Goal: Information Seeking & Learning: Find contact information

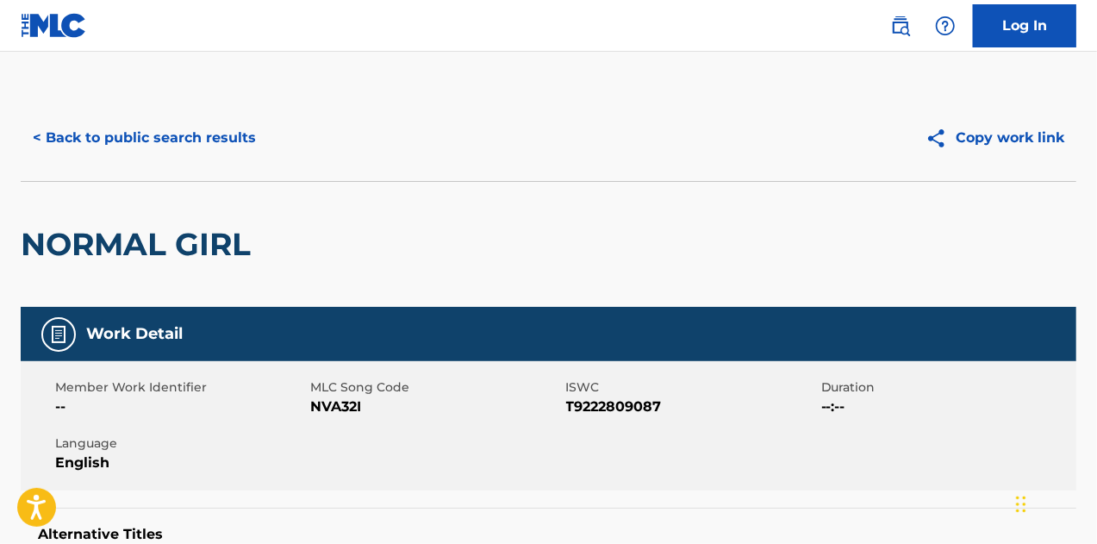
click at [191, 134] on button "< Back to public search results" at bounding box center [144, 137] width 247 height 43
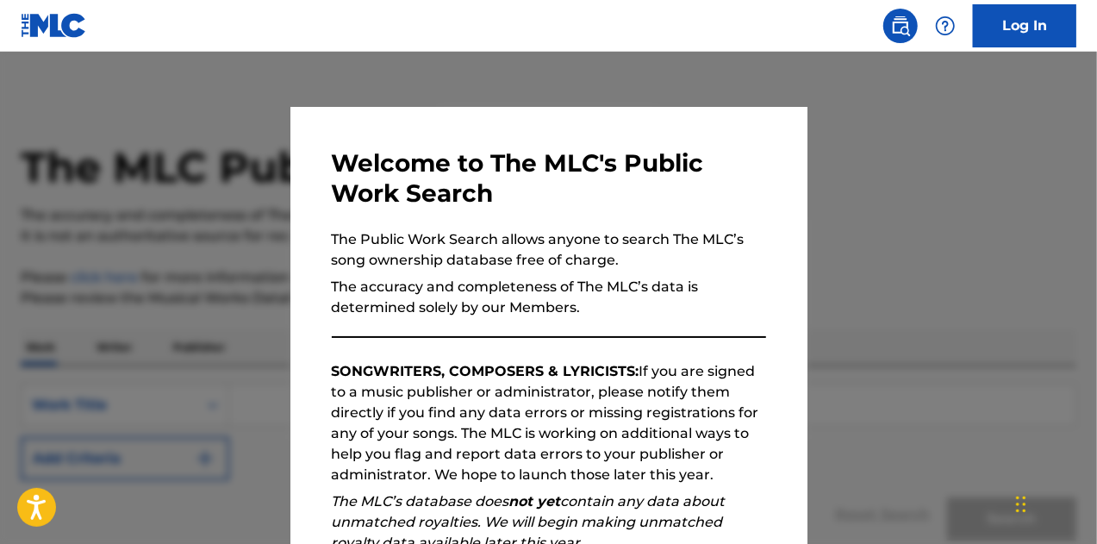
scroll to position [244, 0]
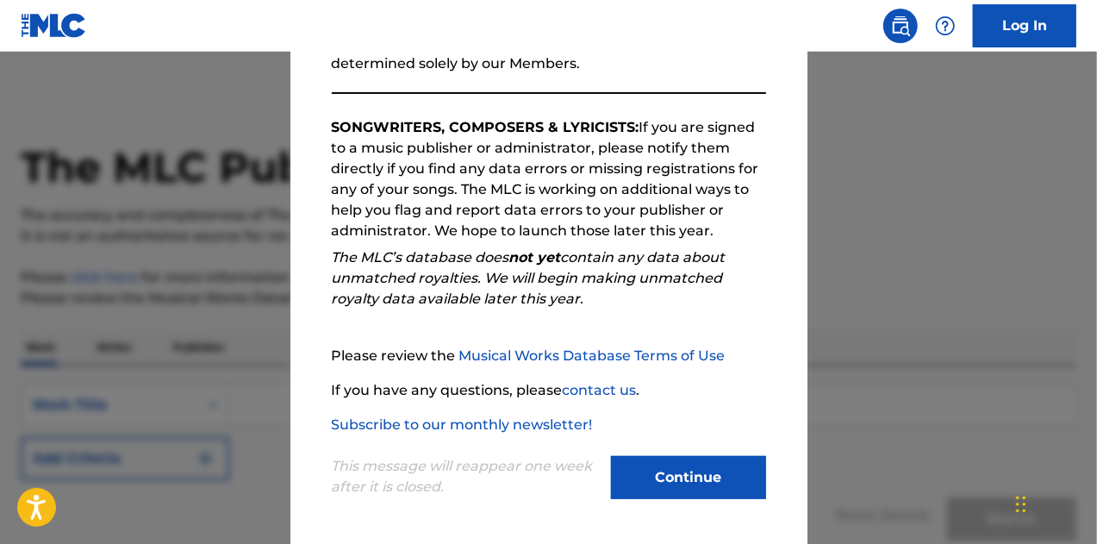
click at [684, 463] on button "Continue" at bounding box center [688, 477] width 155 height 43
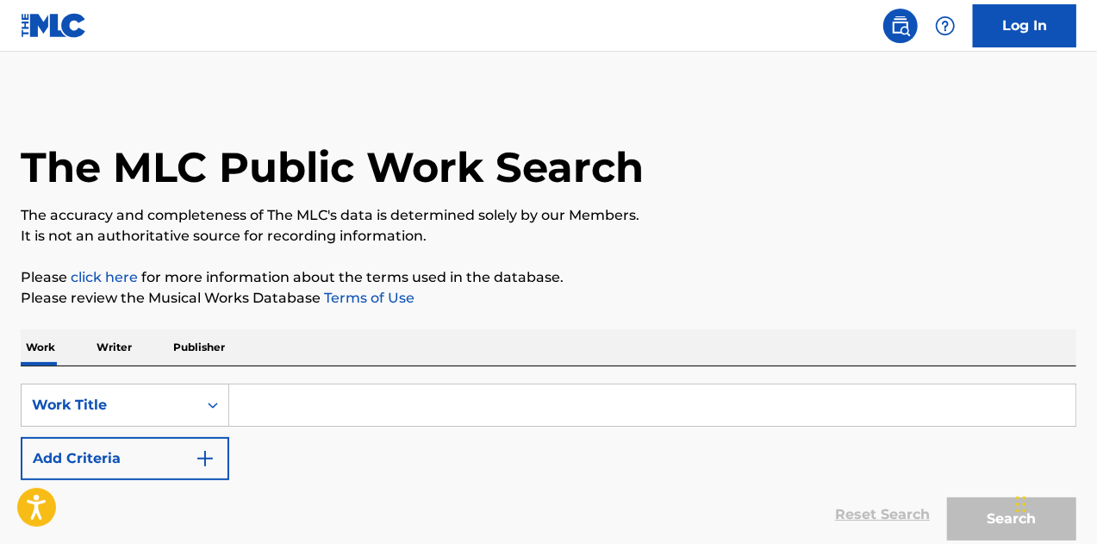
click at [420, 384] on input "Search Form" at bounding box center [652, 404] width 846 height 41
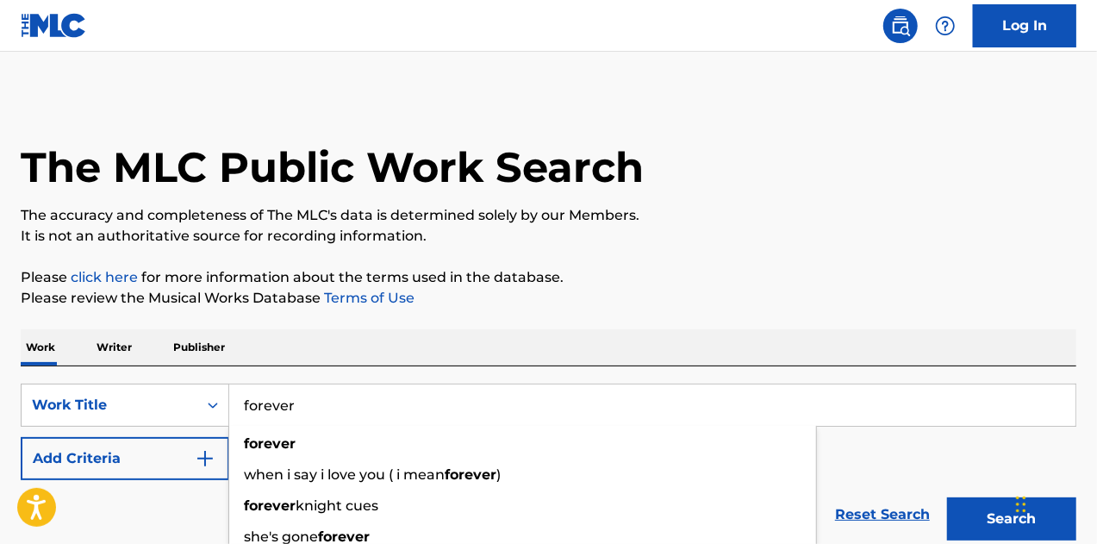
type input "forever"
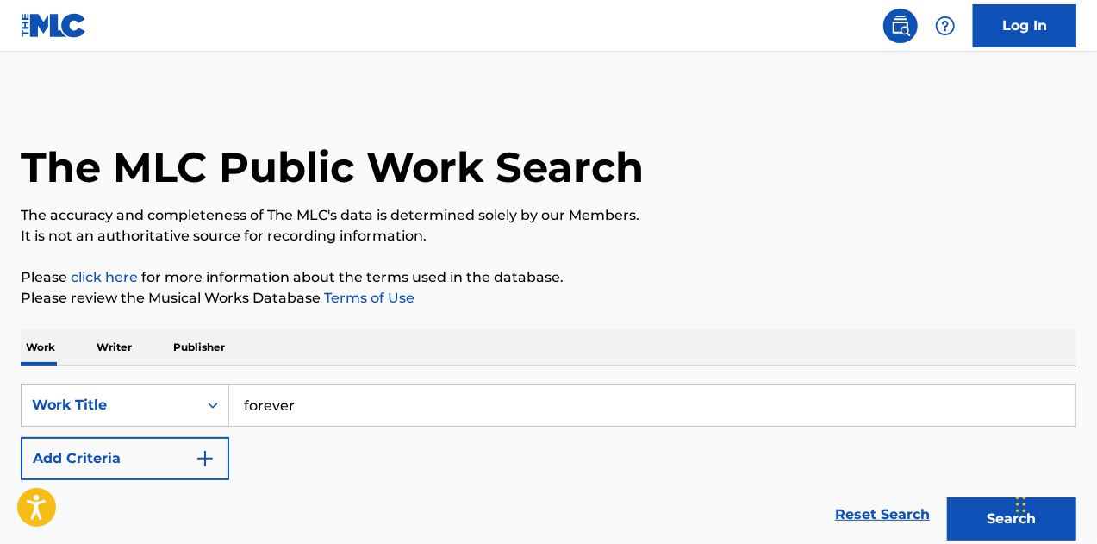
click at [183, 459] on button "Add Criteria" at bounding box center [125, 458] width 209 height 43
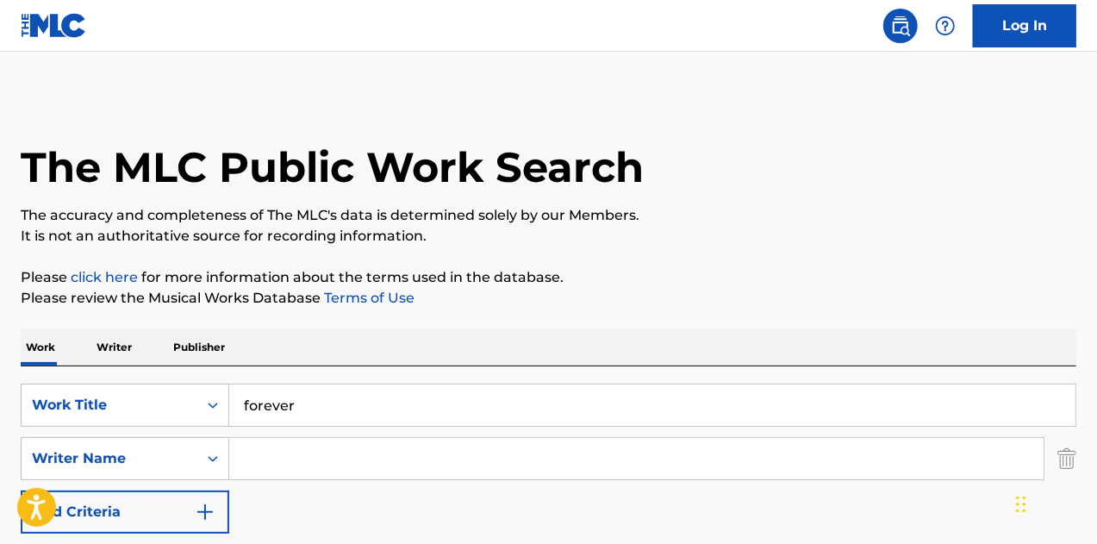
click at [267, 452] on input "Search Form" at bounding box center [636, 458] width 814 height 41
type input "c"
click at [464, 332] on div "Work Writer Publisher" at bounding box center [548, 347] width 1055 height 36
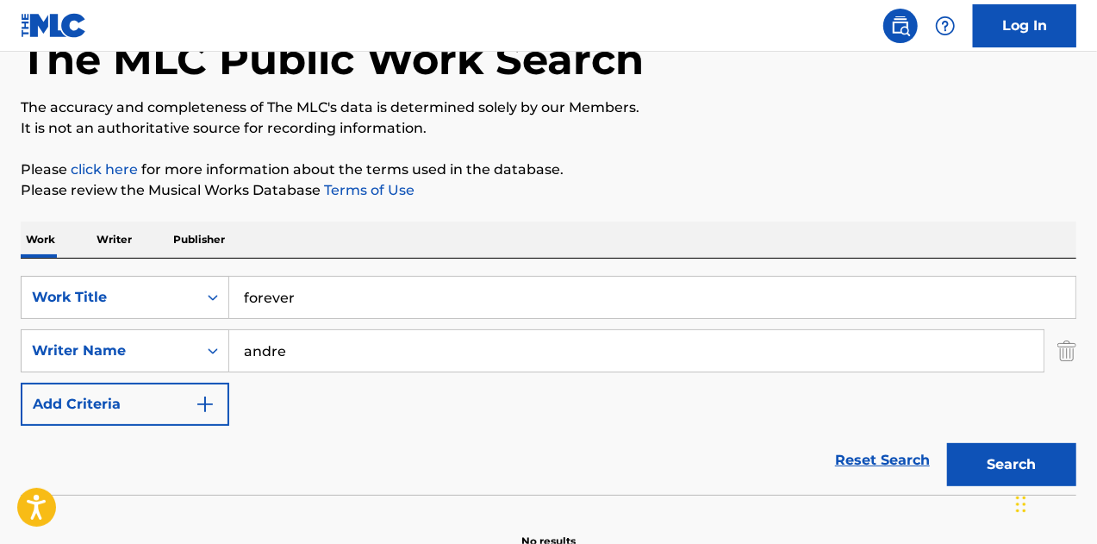
scroll to position [203, 0]
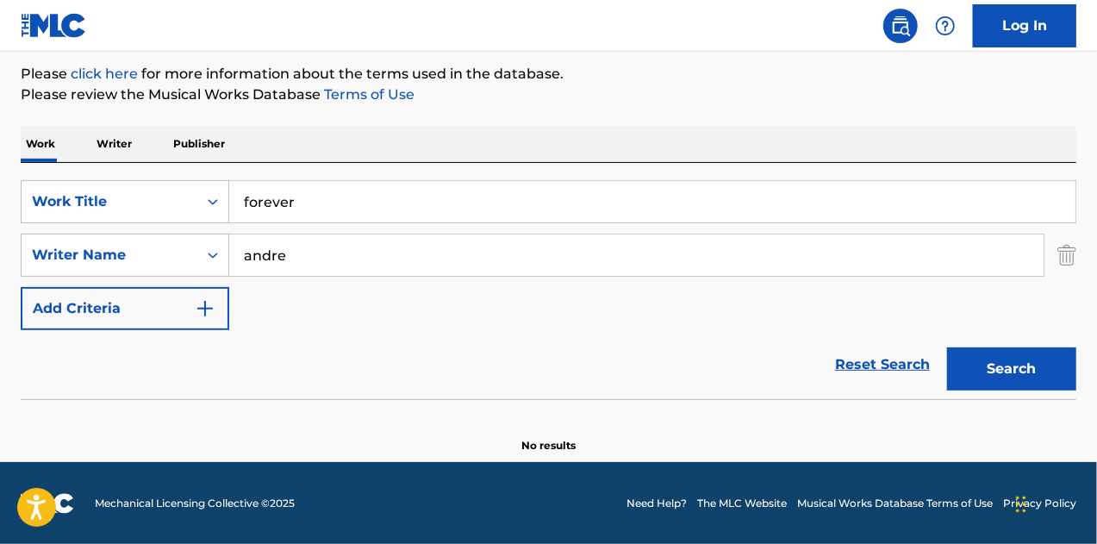
click at [1068, 359] on button "Search" at bounding box center [1011, 368] width 129 height 43
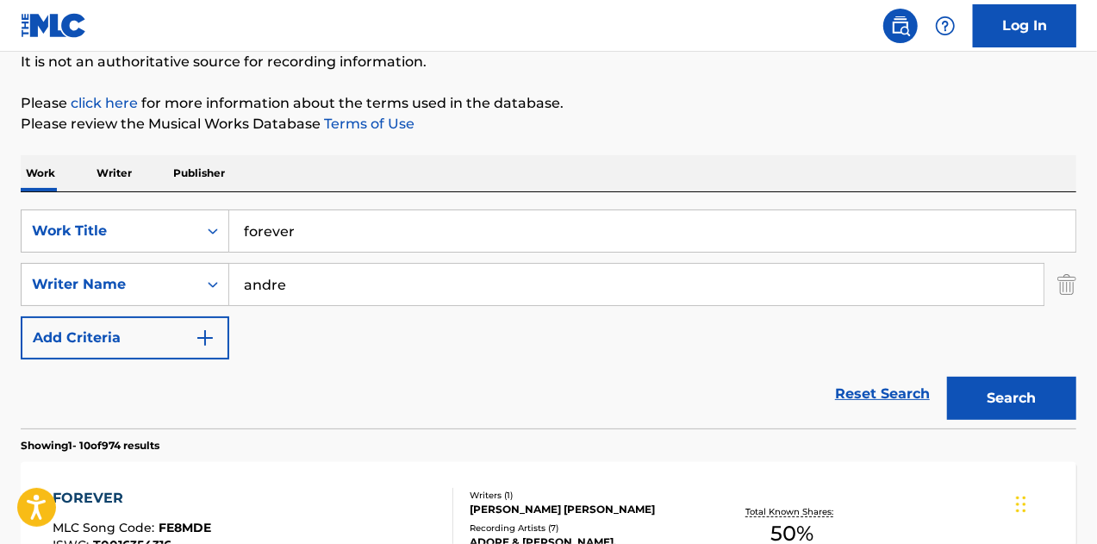
scroll to position [117, 0]
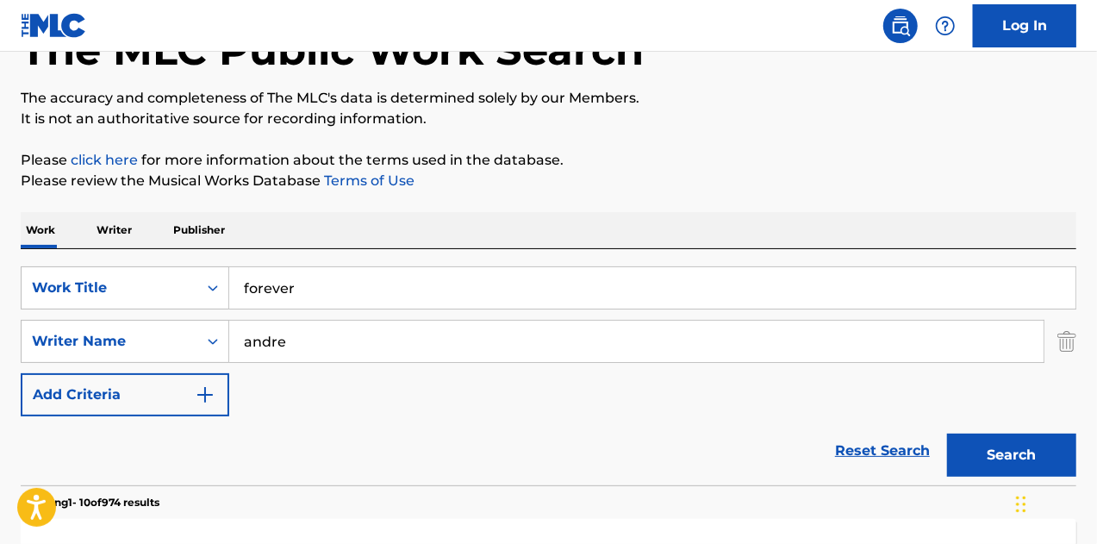
click at [377, 324] on input "andre" at bounding box center [636, 341] width 814 height 41
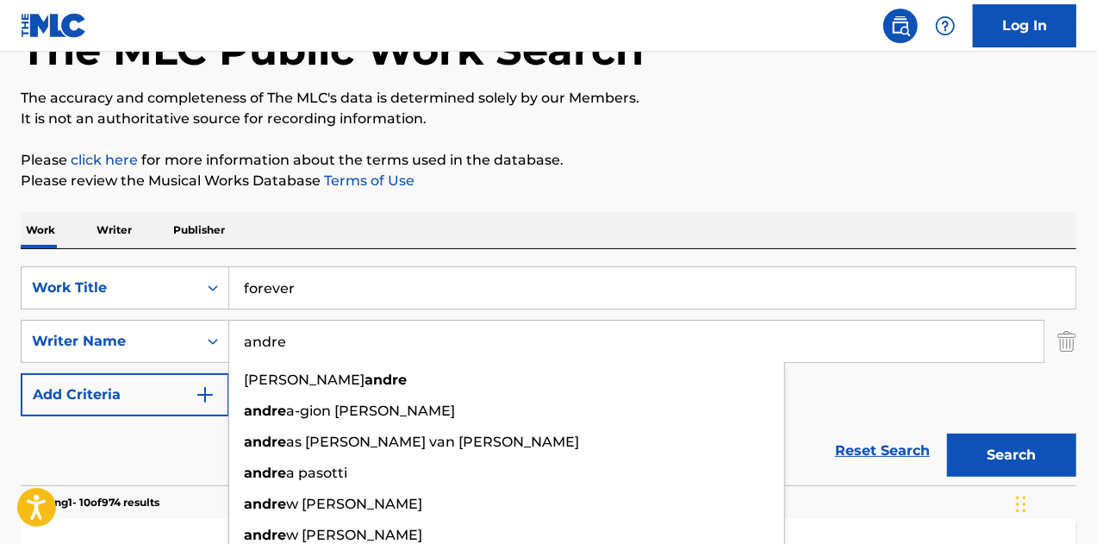
click at [340, 342] on input "andre" at bounding box center [636, 341] width 814 height 41
paste input "[PERSON_NAME]"
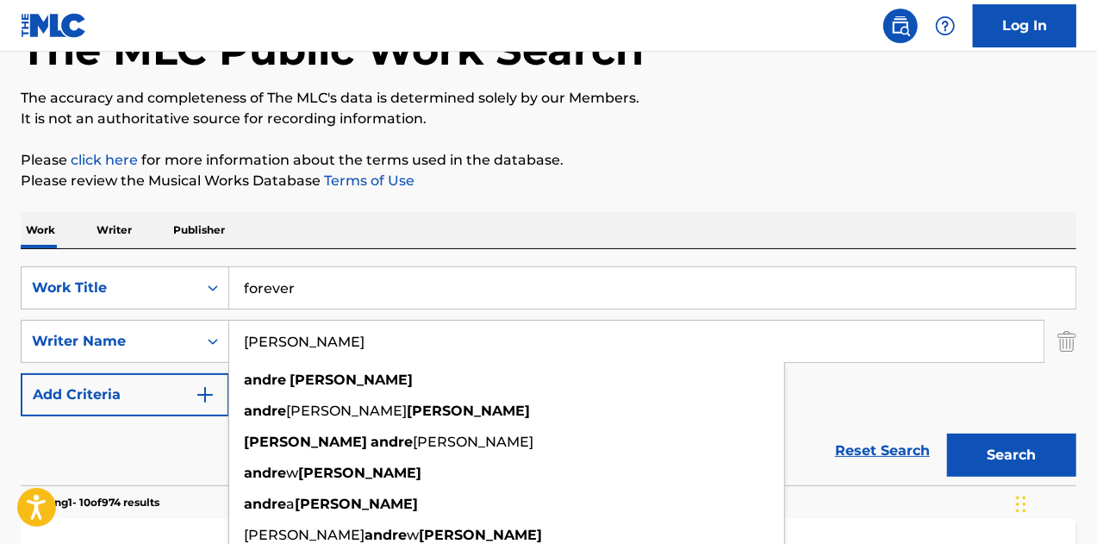
type input "[PERSON_NAME]"
click at [1006, 448] on button "Search" at bounding box center [1011, 454] width 129 height 43
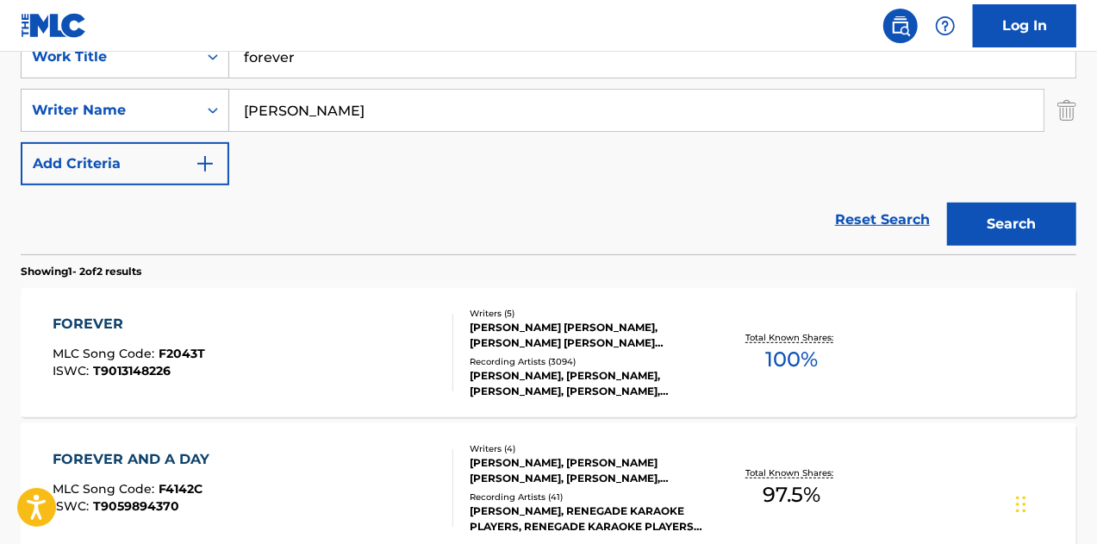
scroll to position [376, 0]
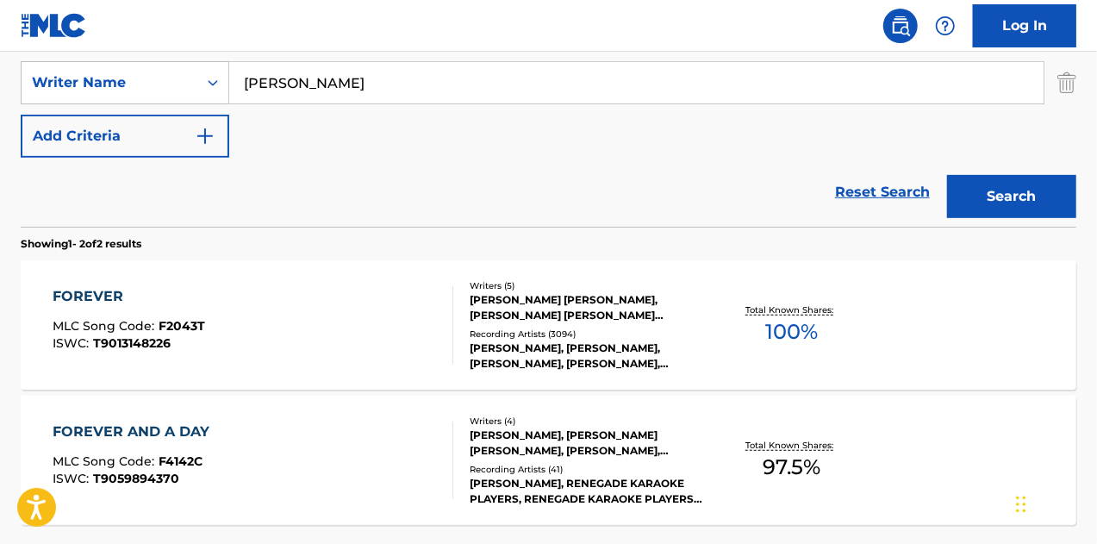
click at [393, 321] on div "FOREVER MLC Song Code : F2043T ISWC : T9013148226" at bounding box center [254, 325] width 402 height 78
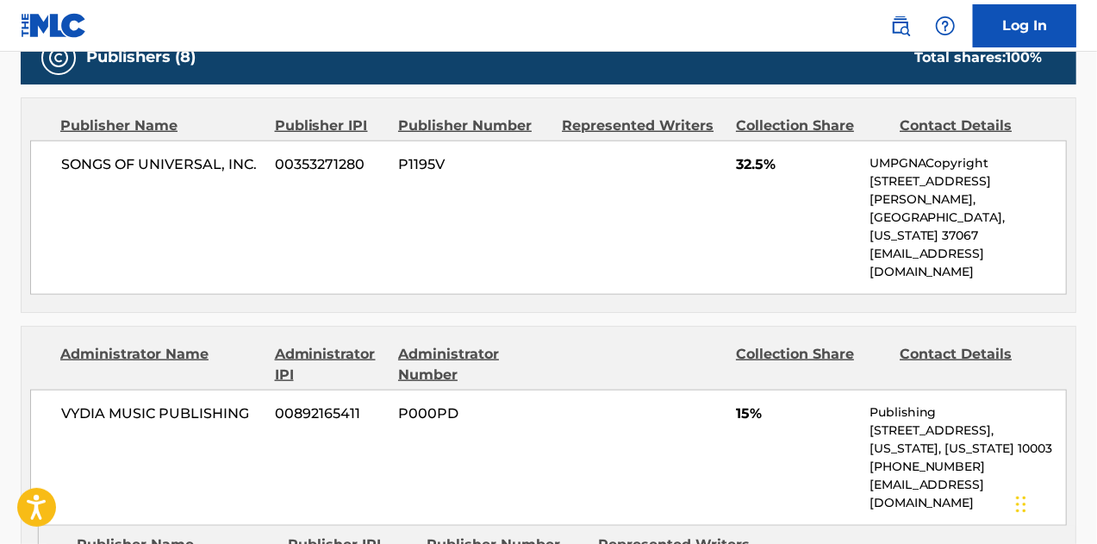
scroll to position [948, 0]
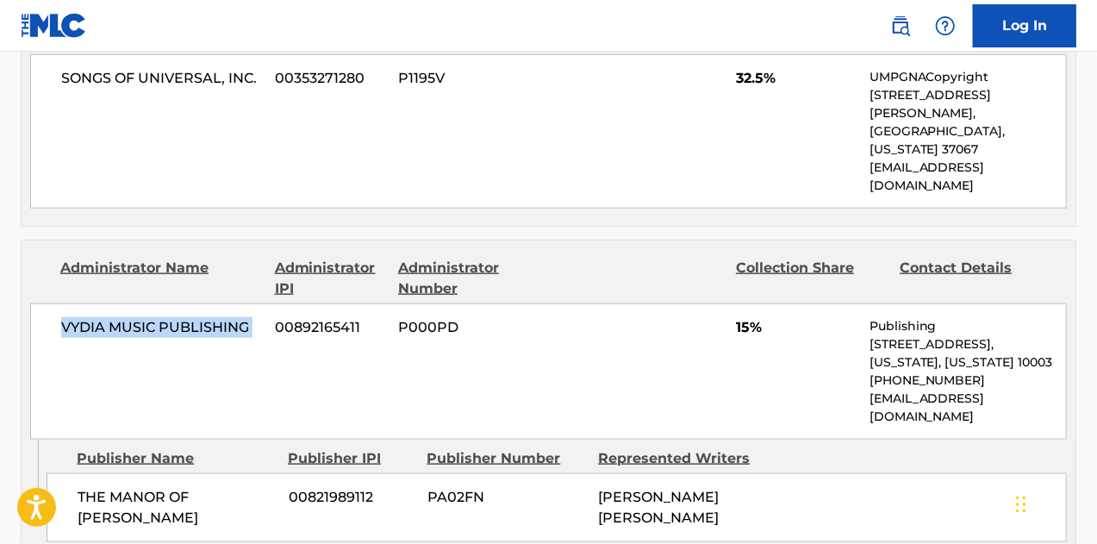
drag, startPoint x: 60, startPoint y: 285, endPoint x: 271, endPoint y: 278, distance: 210.3
click at [271, 303] on div "VYDIA MUSIC PUBLISHING 00892165411 P000PD 15% Publishing [STREET_ADDRESS][US_ST…" at bounding box center [548, 371] width 1037 height 136
drag, startPoint x: 249, startPoint y: 289, endPoint x: 46, endPoint y: 270, distance: 204.2
click at [46, 303] on div "VYDIA MUSIC PUBLISHING 00892165411 P000PD 15% Publishing [STREET_ADDRESS][US_ST…" at bounding box center [548, 371] width 1037 height 136
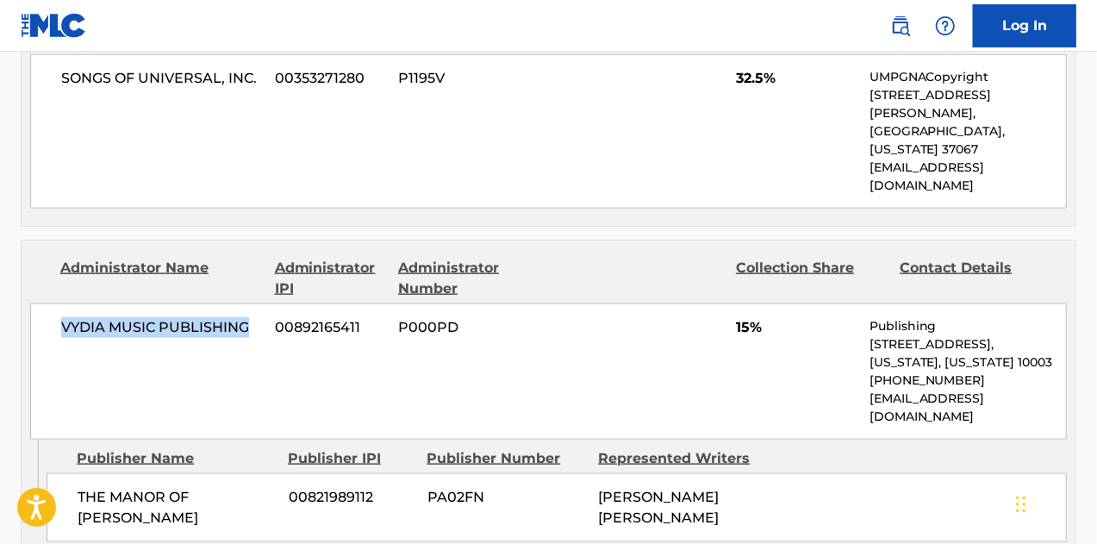
click at [56, 303] on div "VYDIA MUSIC PUBLISHING 00892165411 P000PD 15% Publishing [STREET_ADDRESS][US_ST…" at bounding box center [548, 371] width 1037 height 136
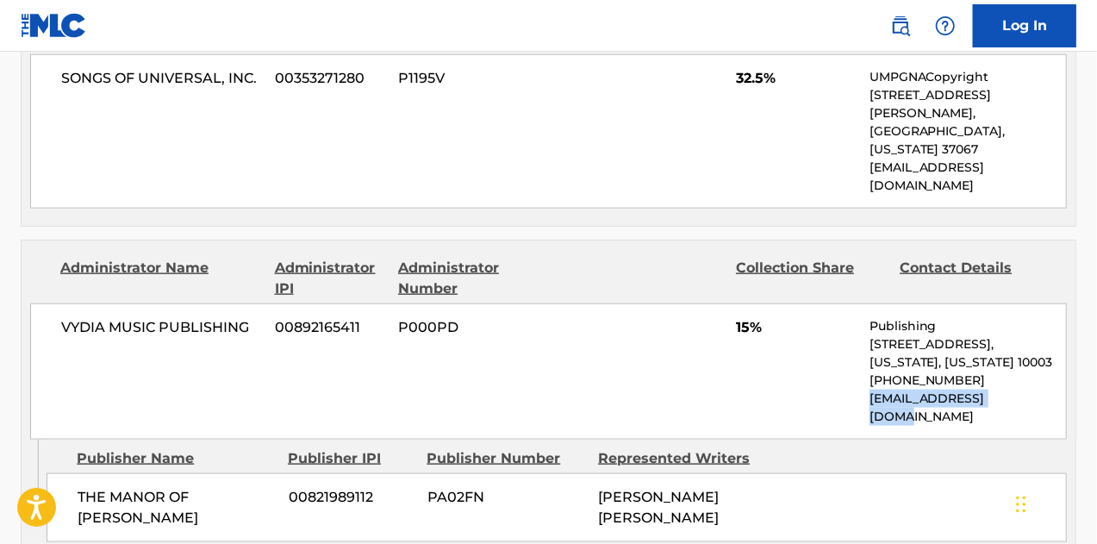
drag, startPoint x: 868, startPoint y: 360, endPoint x: 1006, endPoint y: 363, distance: 137.9
click at [1006, 363] on div "VYDIA MUSIC PUBLISHING 00892165411 P000PD 15% Publishing [STREET_ADDRESS][US_ST…" at bounding box center [548, 371] width 1037 height 136
copy p "[EMAIL_ADDRESS][DOMAIN_NAME]"
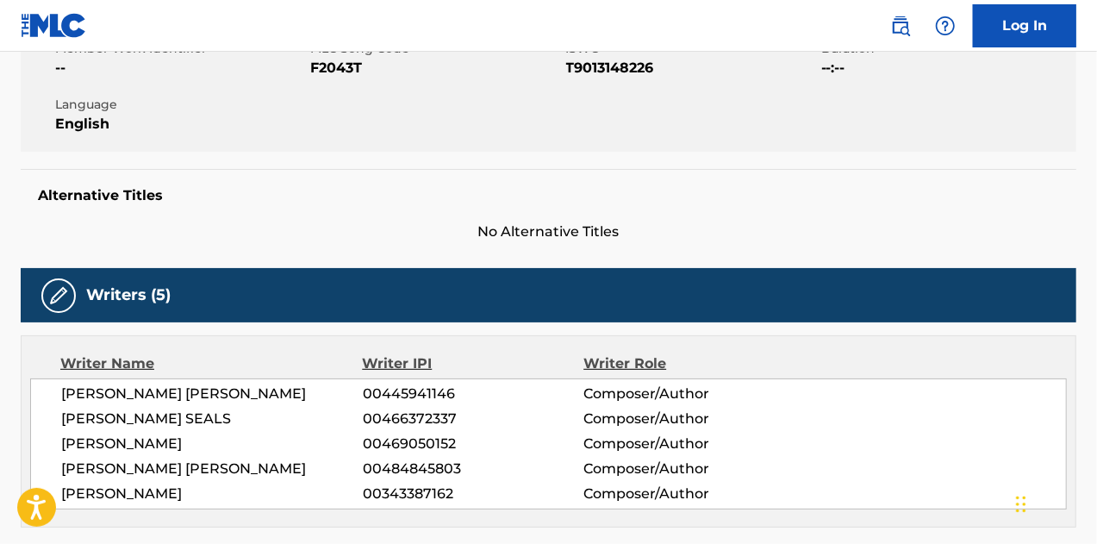
scroll to position [0, 0]
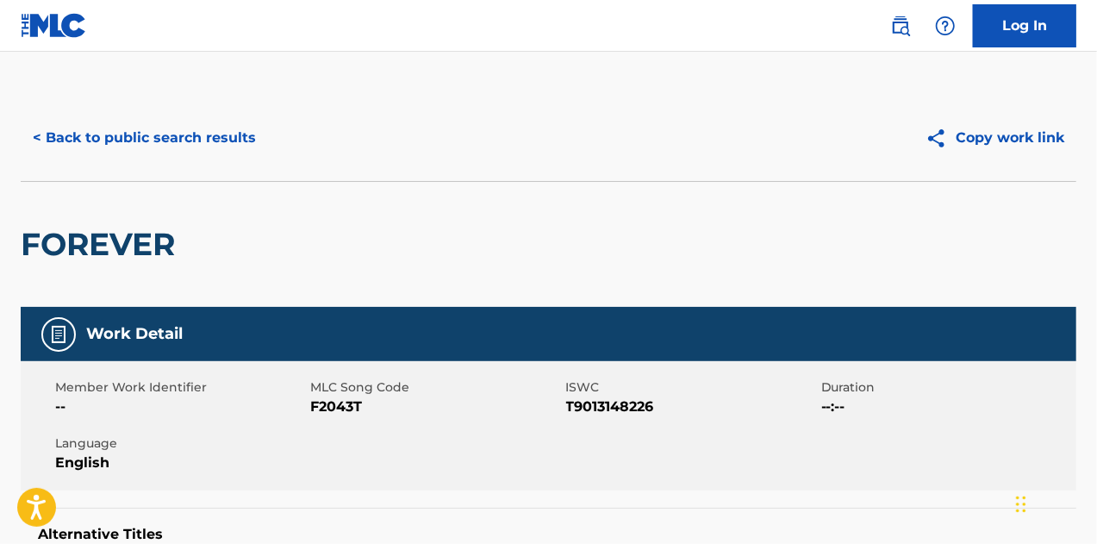
click at [196, 133] on button "< Back to public search results" at bounding box center [144, 137] width 247 height 43
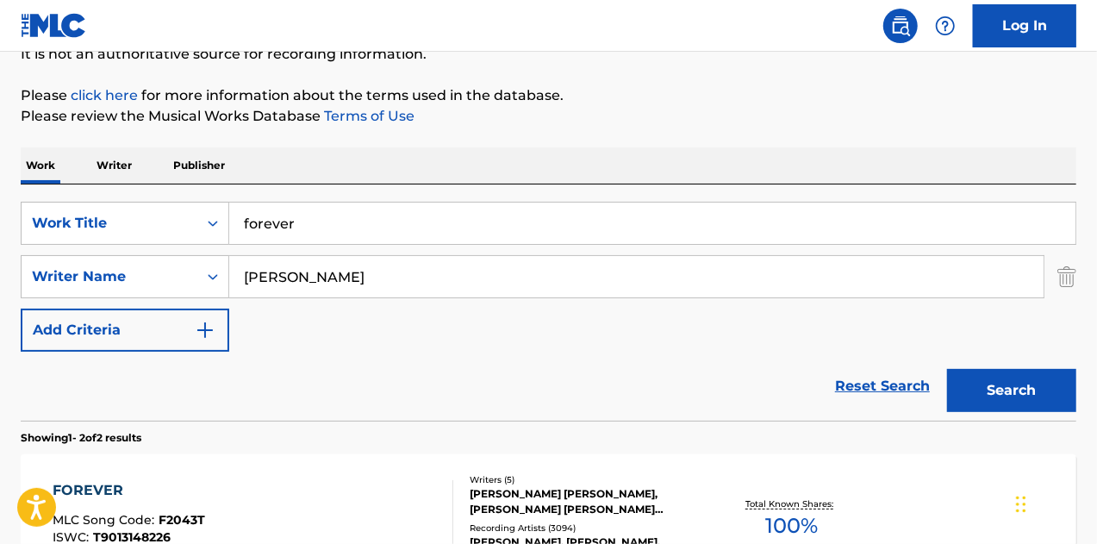
scroll to position [117, 0]
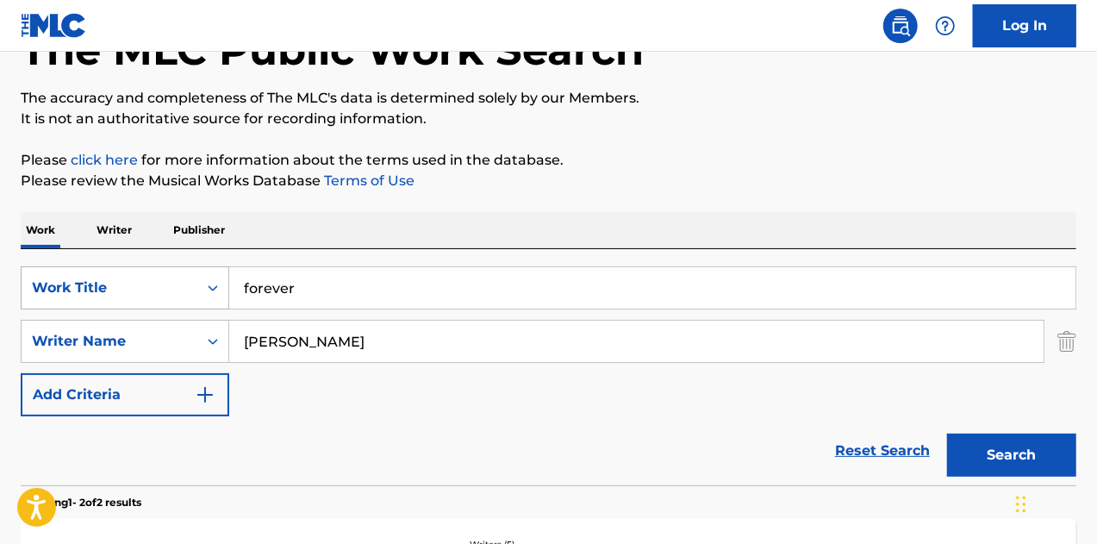
drag, startPoint x: 327, startPoint y: 289, endPoint x: 179, endPoint y: 283, distance: 148.3
click at [184, 285] on div "SearchWithCriteria7c58ba8f-4115-49f3-b56d-a6f7847e9835 Work Title forever" at bounding box center [548, 287] width 1055 height 43
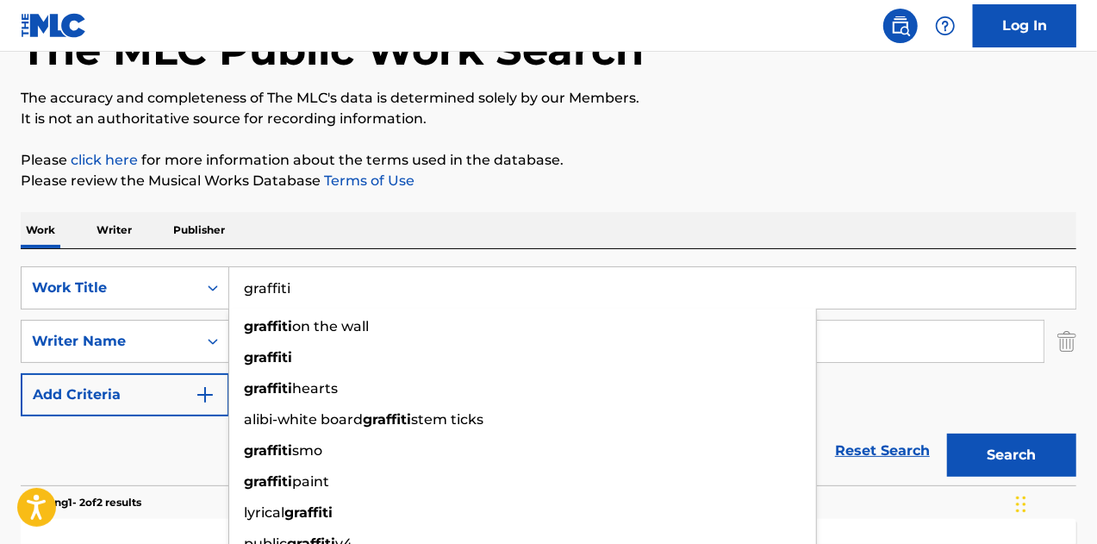
type input "graffiti"
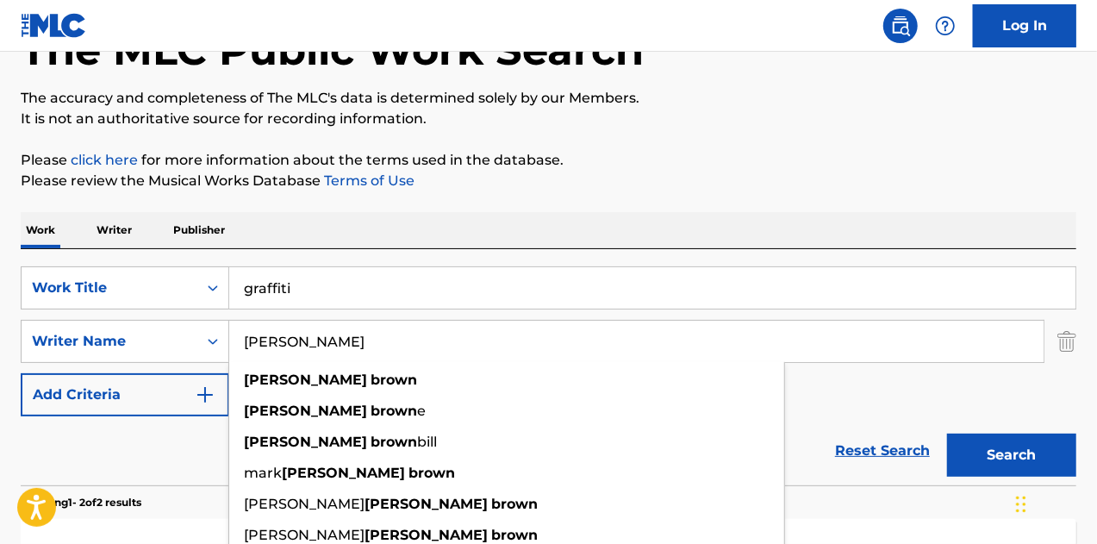
type input "[PERSON_NAME]"
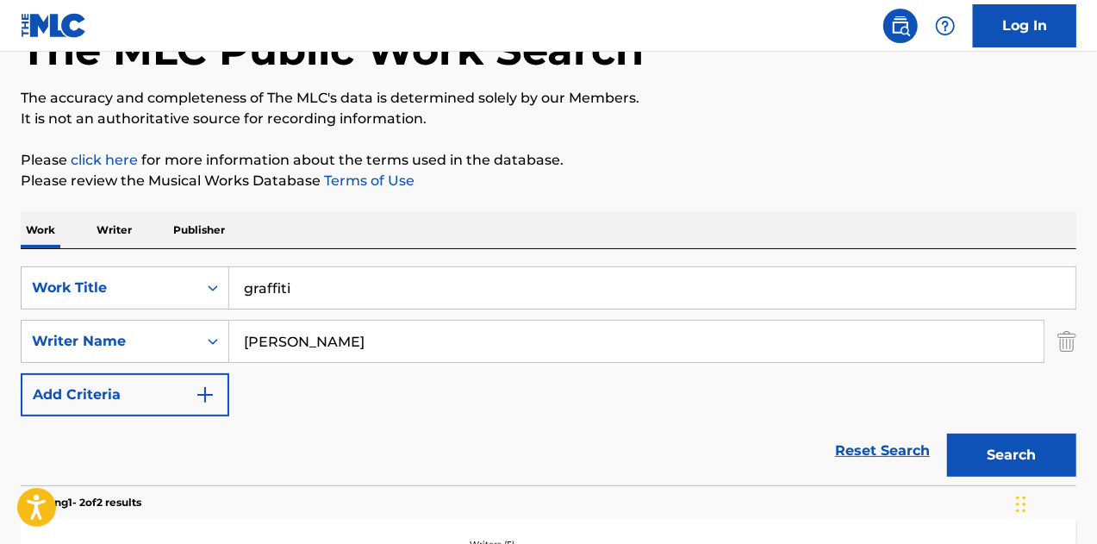
click at [176, 444] on div "Reset Search Search" at bounding box center [548, 450] width 1055 height 69
click at [990, 442] on button "Search" at bounding box center [1011, 454] width 129 height 43
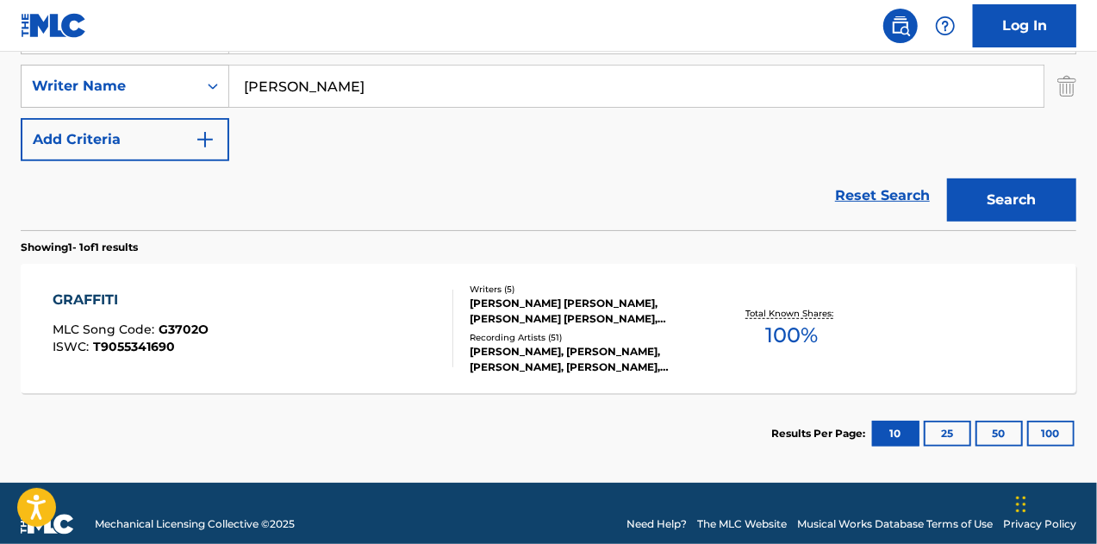
scroll to position [376, 0]
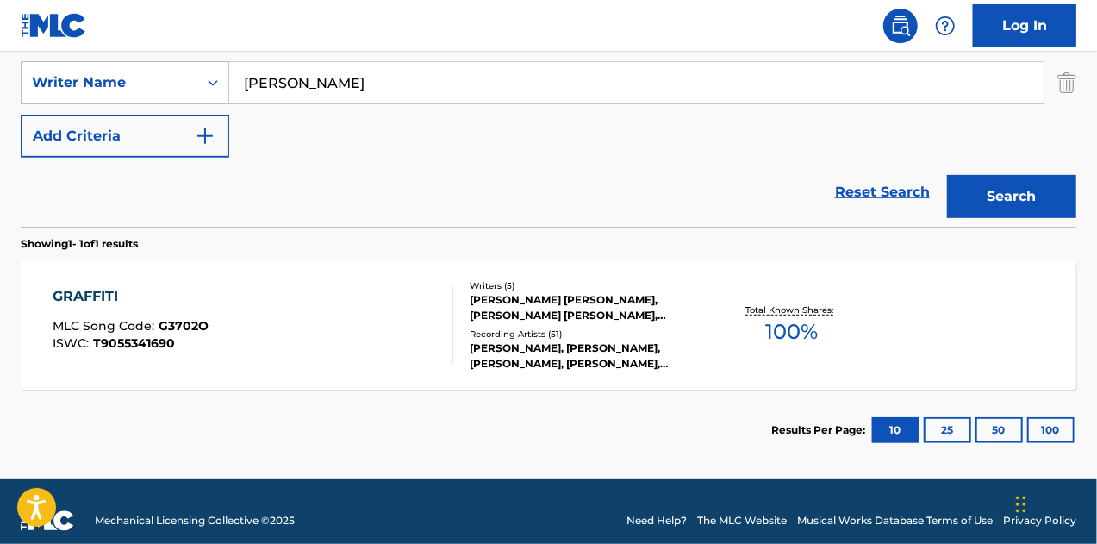
click at [356, 313] on div "GRAFFITI MLC Song Code : G3702O ISWC : T9055341690" at bounding box center [254, 325] width 402 height 78
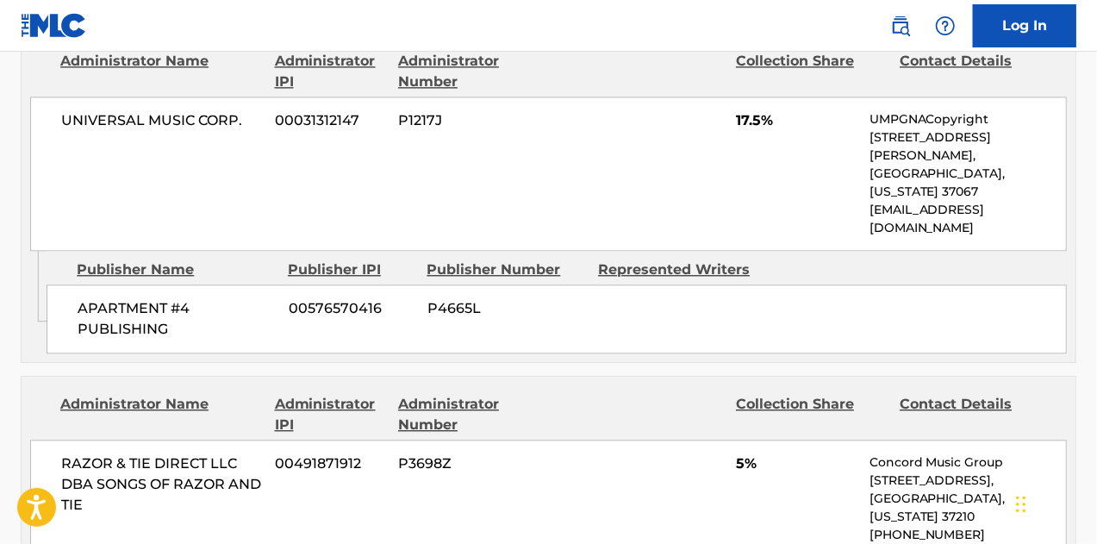
scroll to position [1982, 0]
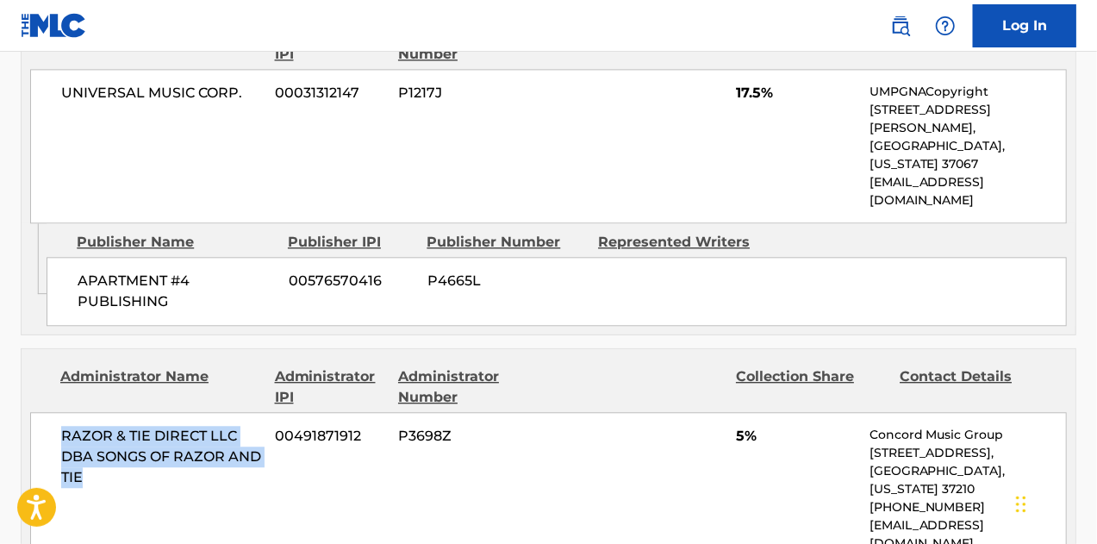
drag, startPoint x: 65, startPoint y: 242, endPoint x: 203, endPoint y: 307, distance: 153.0
click at [203, 412] on div "RAZOR & TIE DIRECT LLC DBA SONGS OF RAZOR AND TIE 00491871912 P3698Z 5% Concord…" at bounding box center [548, 489] width 1037 height 154
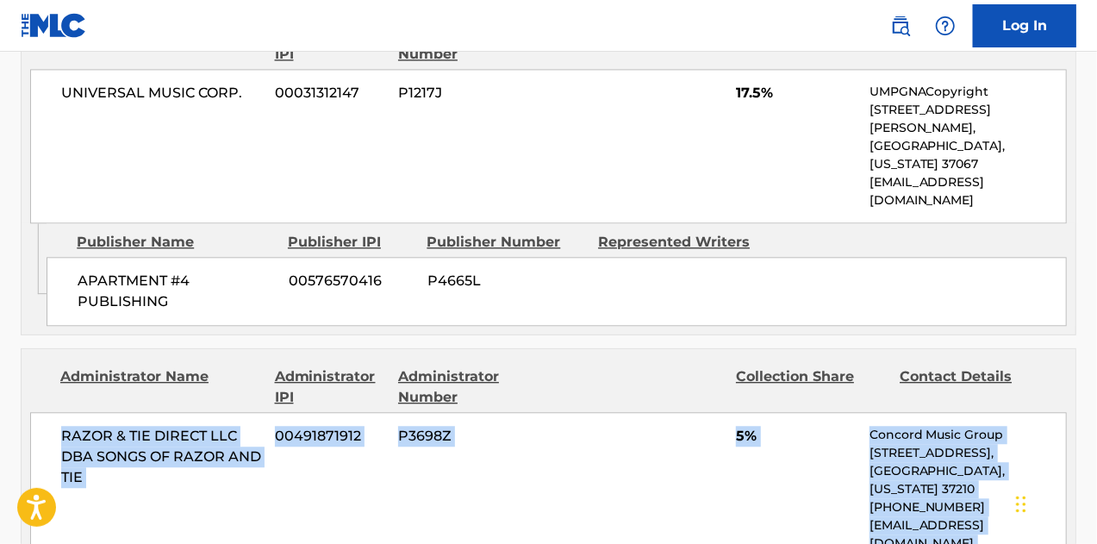
drag, startPoint x: 164, startPoint y: 402, endPoint x: 59, endPoint y: 230, distance: 201.1
click at [59, 348] on div "Administrator Name Administrator IPI Administrator Number Collection Share Cont…" at bounding box center [548, 505] width 1055 height 314
click at [59, 412] on div "RAZOR & TIE DIRECT LLC DBA SONGS OF RAZOR AND TIE 00491871912 P3698Z 5% Concord…" at bounding box center [548, 489] width 1037 height 154
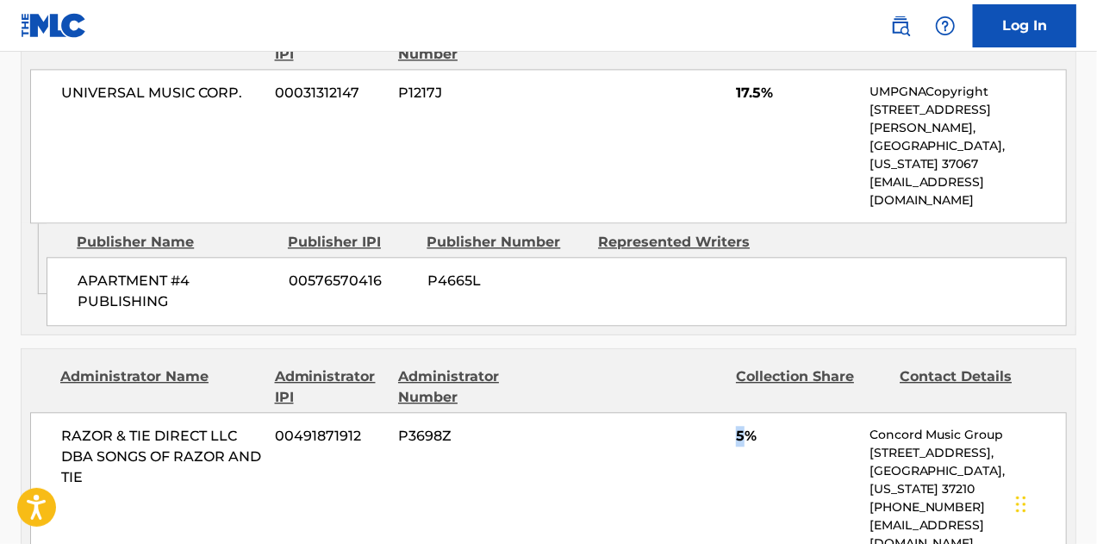
drag, startPoint x: 735, startPoint y: 243, endPoint x: 756, endPoint y: 240, distance: 21.8
click at [755, 412] on div "RAZOR & TIE DIRECT LLC DBA SONGS OF RAZOR AND TIE 00491871912 P3698Z 5% Concord…" at bounding box center [548, 489] width 1037 height 154
drag, startPoint x: 710, startPoint y: 397, endPoint x: 593, endPoint y: 404, distance: 117.4
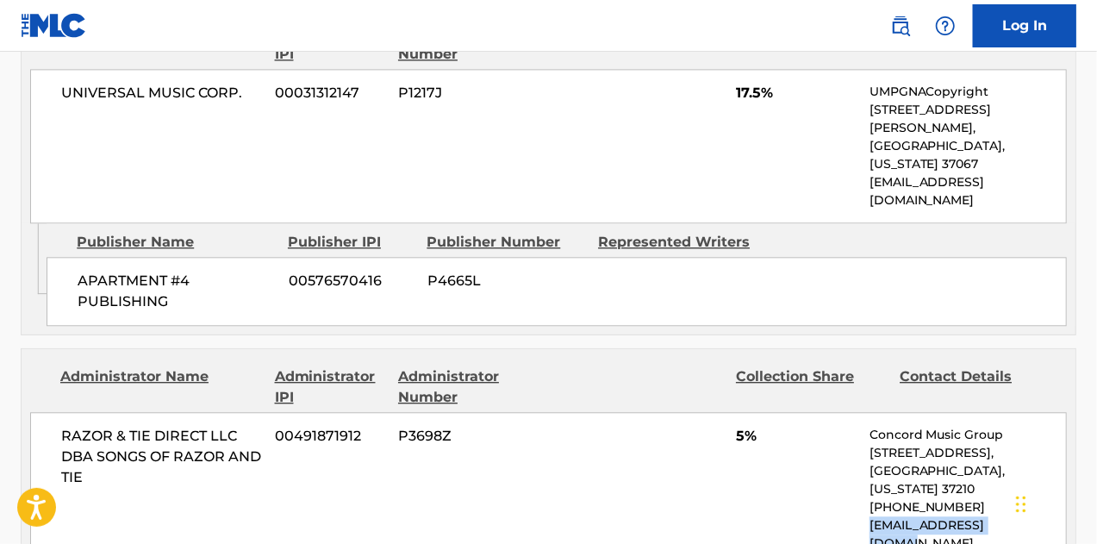
drag, startPoint x: 871, startPoint y: 314, endPoint x: 1017, endPoint y: 308, distance: 145.7
click at [1017, 412] on div "RAZOR & TIE DIRECT LLC DBA SONGS OF RAZOR AND TIE 00491871912 P3698Z 5% Concord…" at bounding box center [548, 489] width 1037 height 154
click at [1017, 516] on p "[EMAIL_ADDRESS][DOMAIN_NAME]" at bounding box center [967, 534] width 196 height 36
drag, startPoint x: 1020, startPoint y: 311, endPoint x: 871, endPoint y: 321, distance: 149.4
click at [871, 516] on p "[EMAIL_ADDRESS][DOMAIN_NAME]" at bounding box center [967, 534] width 196 height 36
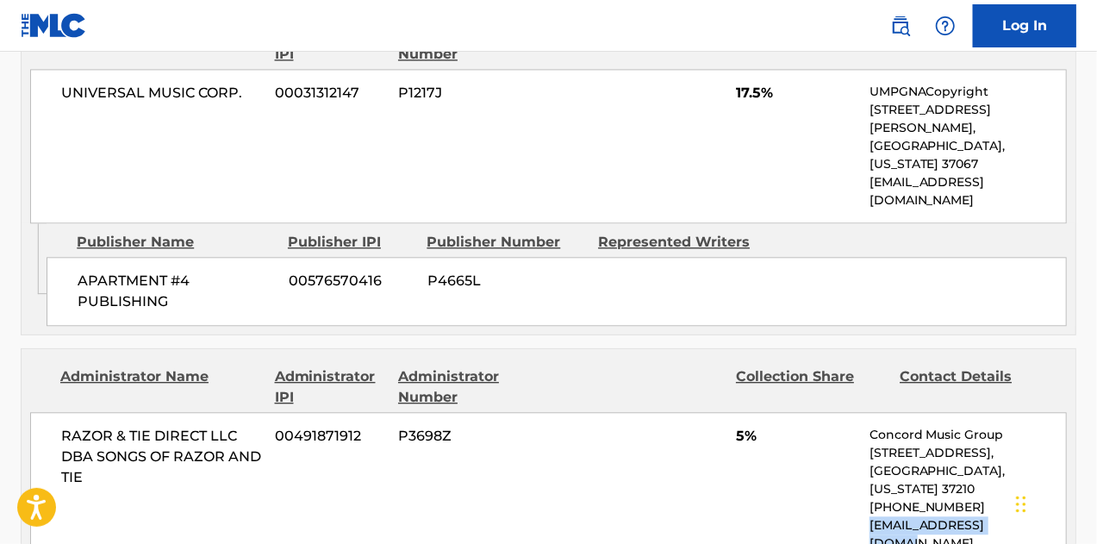
click at [871, 516] on p "[EMAIL_ADDRESS][DOMAIN_NAME]" at bounding box center [967, 534] width 196 height 36
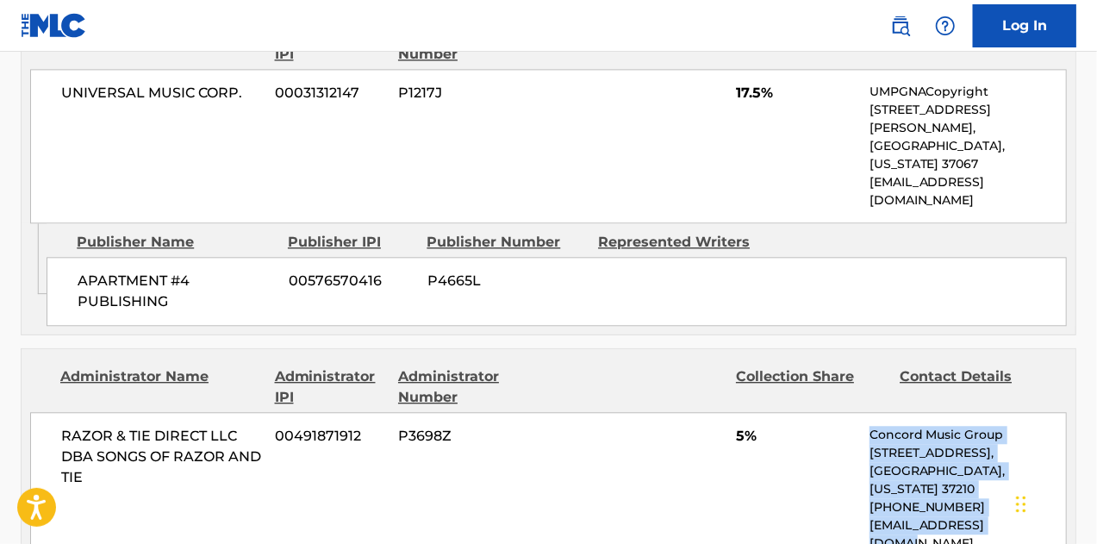
drag, startPoint x: 871, startPoint y: 249, endPoint x: 1016, endPoint y: 314, distance: 158.9
click at [1016, 426] on div "Concord Music Group [STREET_ADDRESS][US_STATE] [PHONE_NUMBER] [EMAIL_ADDRESS][D…" at bounding box center [967, 489] width 196 height 127
click at [1016, 516] on p "[EMAIL_ADDRESS][DOMAIN_NAME]" at bounding box center [967, 534] width 196 height 36
drag, startPoint x: 948, startPoint y: 302, endPoint x: 863, endPoint y: 247, distance: 100.8
click at [863, 412] on div "RAZOR & TIE DIRECT LLC DBA SONGS OF RAZOR AND TIE 00491871912 P3698Z 5% Concord…" at bounding box center [548, 489] width 1037 height 154
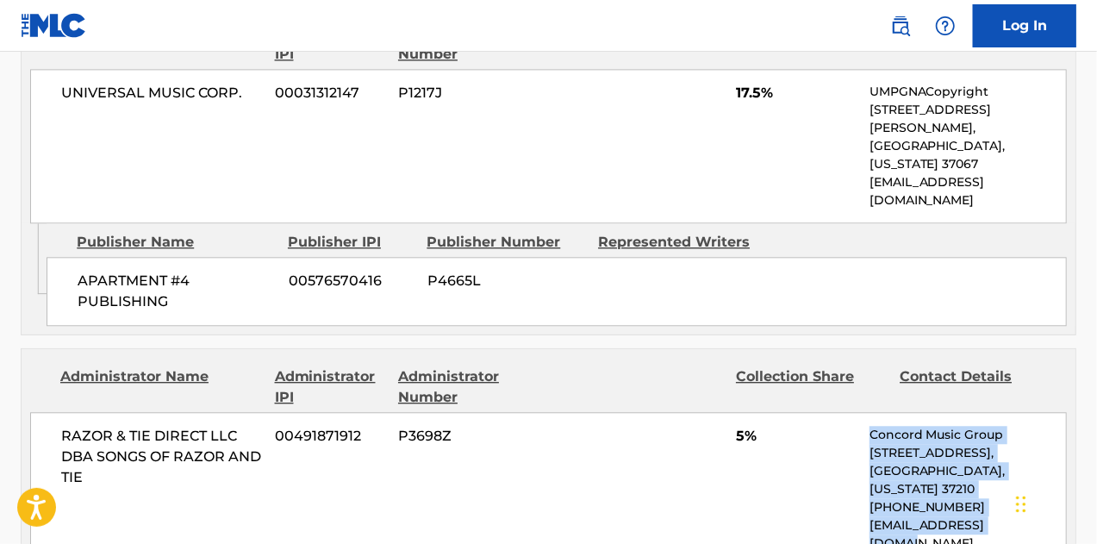
click at [863, 412] on div "RAZOR & TIE DIRECT LLC DBA SONGS OF RAZOR AND TIE 00491871912 P3698Z 5% Concord…" at bounding box center [548, 489] width 1037 height 154
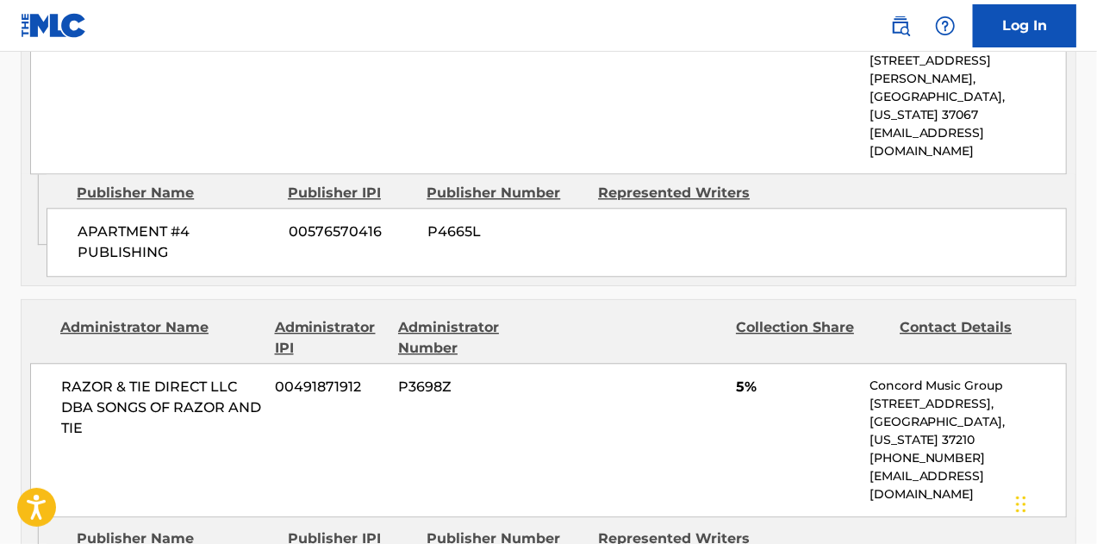
scroll to position [2068, 0]
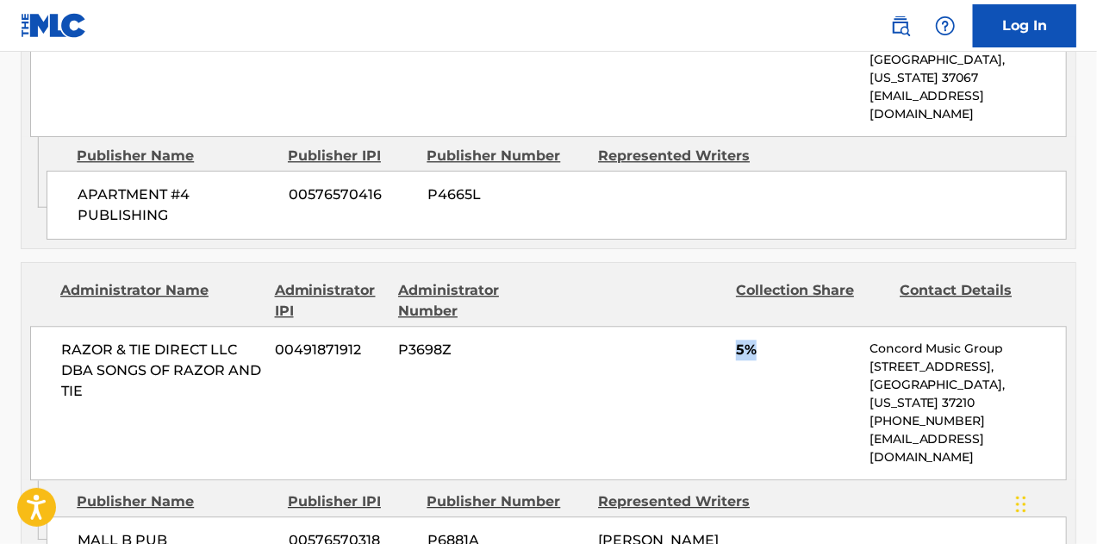
drag, startPoint x: 728, startPoint y: 156, endPoint x: 763, endPoint y: 160, distance: 34.7
click at [763, 326] on div "RAZOR & TIE DIRECT LLC DBA SONGS OF RAZOR AND TIE 00491871912 P3698Z 5% Concord…" at bounding box center [548, 403] width 1037 height 154
click at [763, 339] on span "5%" at bounding box center [796, 349] width 121 height 21
drag, startPoint x: 744, startPoint y: 157, endPoint x: 716, endPoint y: 161, distance: 28.8
click at [716, 326] on div "RAZOR & TIE DIRECT LLC DBA SONGS OF RAZOR AND TIE 00491871912 P3698Z 5% Concord…" at bounding box center [548, 403] width 1037 height 154
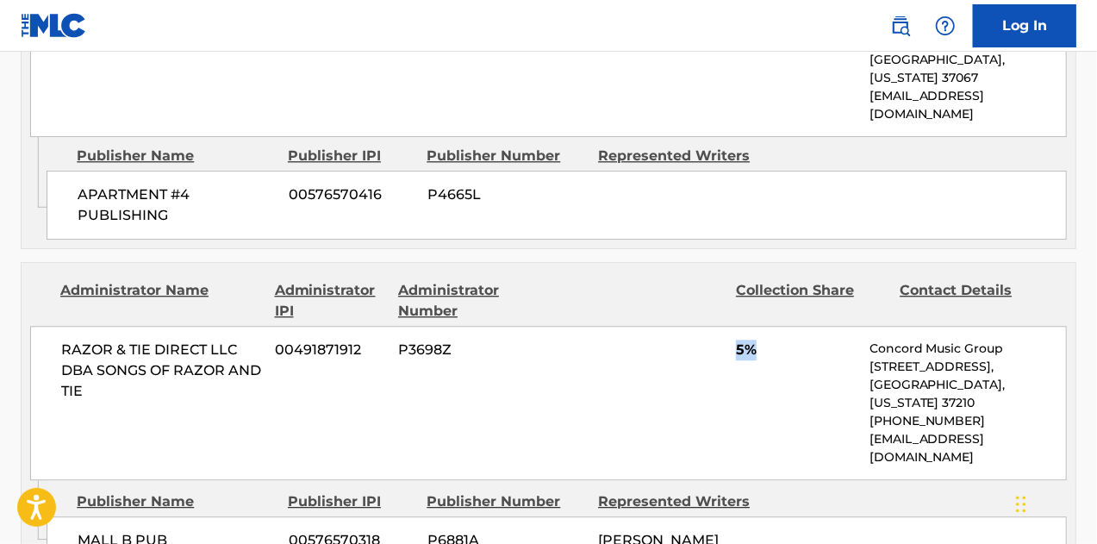
click at [715, 326] on div "RAZOR & TIE DIRECT LLC DBA SONGS OF RAZOR AND TIE 00491871912 P3698Z 5% Concord…" at bounding box center [548, 403] width 1037 height 154
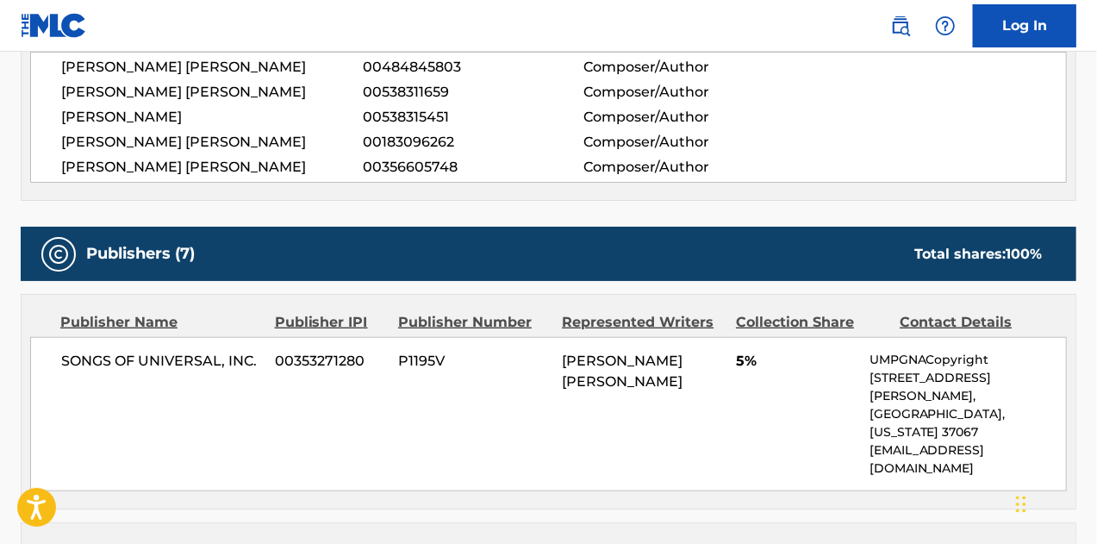
scroll to position [619, 0]
